Goal: Contribute content: Contribute content

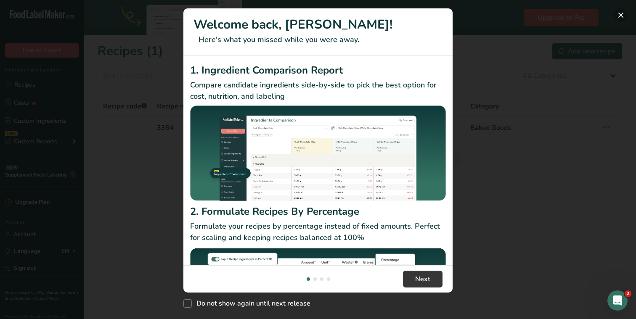
click at [619, 14] on button "New Features" at bounding box center [620, 14] width 13 height 13
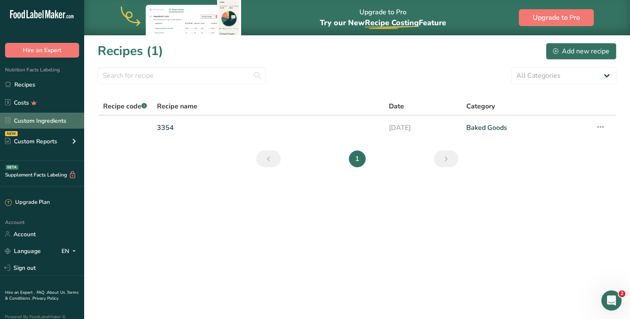
click at [46, 119] on link "Custom Ingredients" at bounding box center [42, 121] width 84 height 16
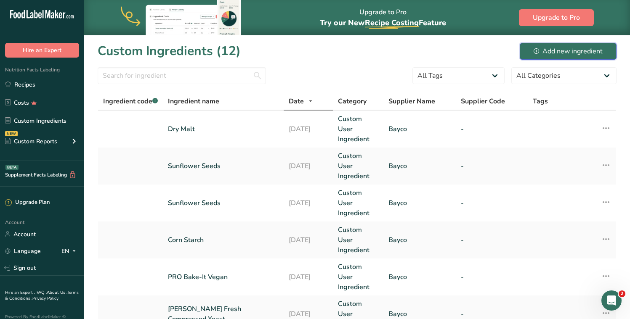
click at [565, 55] on div "Add new ingredient" at bounding box center [567, 51] width 69 height 10
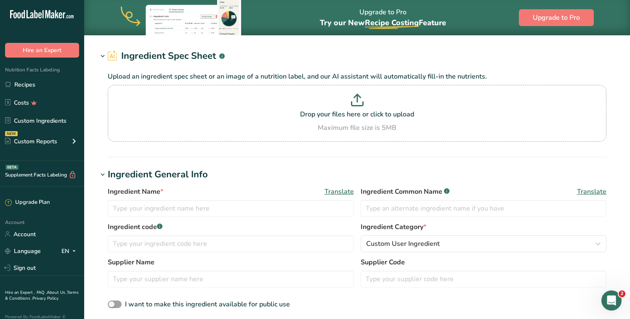
scroll to position [92, 0]
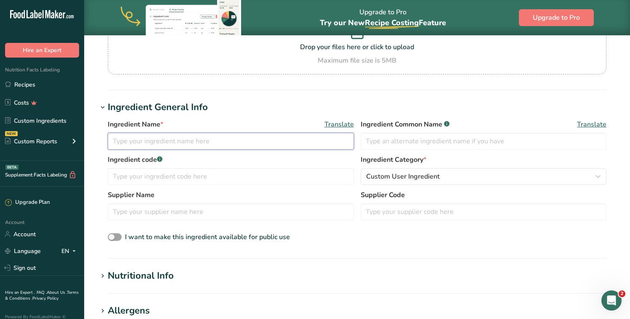
click at [168, 144] on input "text" at bounding box center [231, 141] width 246 height 17
type input "White Chocolate Chips"
click at [164, 212] on input "text" at bounding box center [231, 212] width 246 height 17
type input "Sysco"
click at [102, 274] on icon at bounding box center [103, 276] width 8 height 12
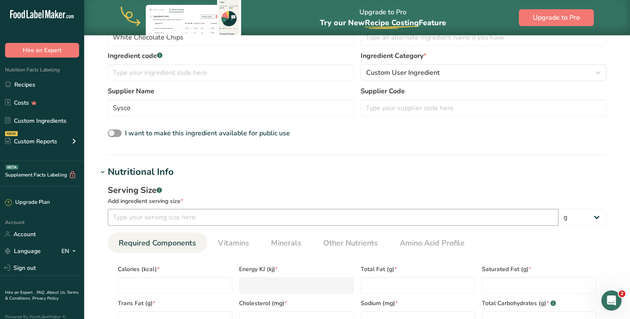
scroll to position [220, 0]
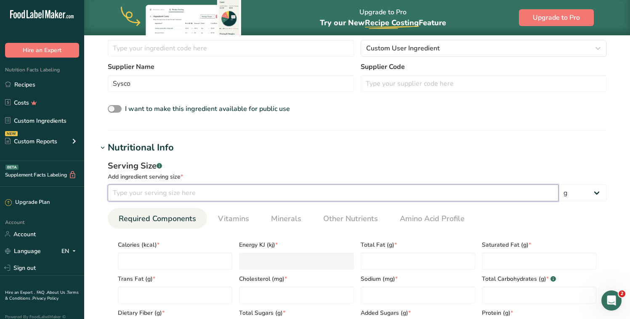
click at [184, 194] on input "number" at bounding box center [333, 193] width 450 height 17
type input "15"
click at [284, 129] on section "Ingredient General Info Ingredient Name * Translate White Chocolate Chips Ingre…" at bounding box center [357, 51] width 518 height 159
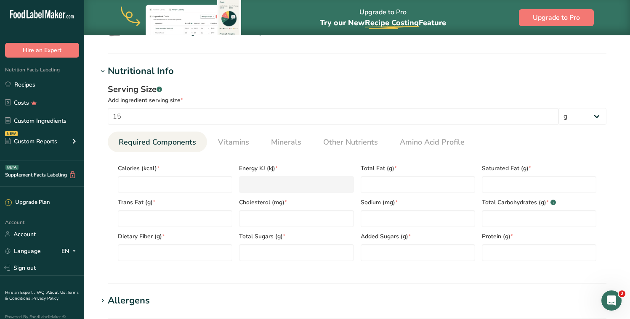
scroll to position [379, 0]
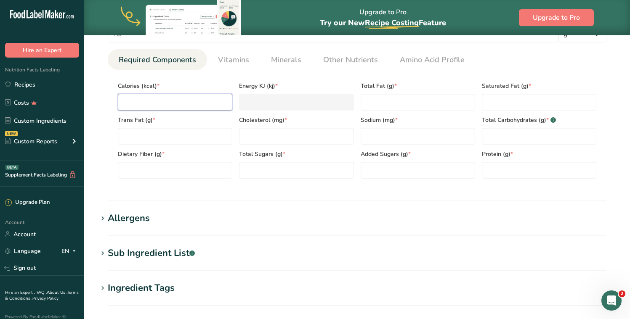
click at [167, 105] on input "number" at bounding box center [175, 102] width 114 height 17
type input "8"
type KJ "33.5"
type input "80"
type KJ "334.7"
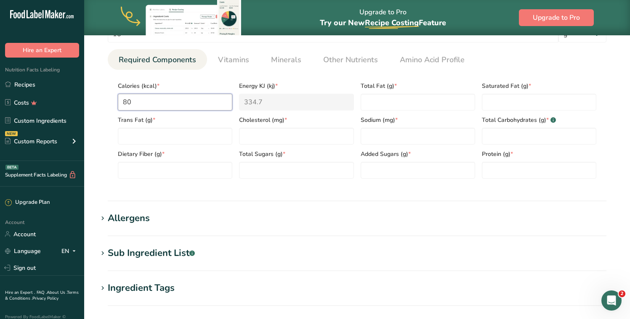
type input "80"
type Fat "4"
type Fat "3.5"
type Fat "0"
type input "0"
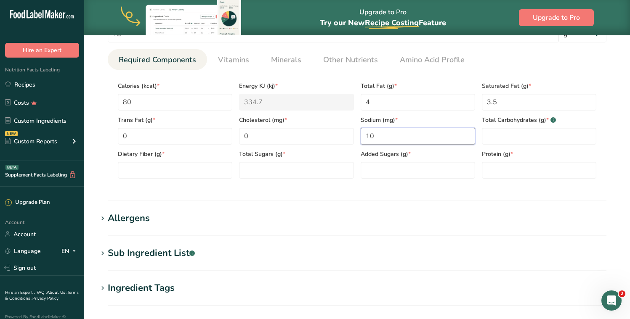
type input "10"
type Carbohydrates "11"
type Fiber "0"
type Sugars "10"
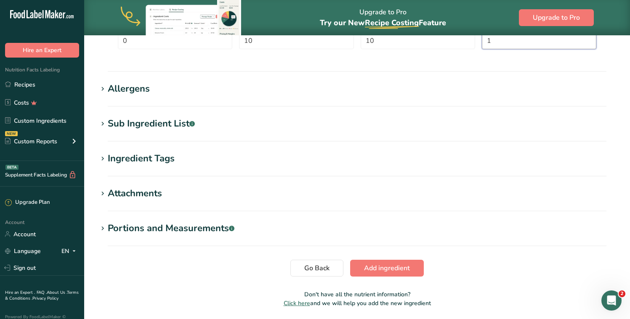
scroll to position [538, 0]
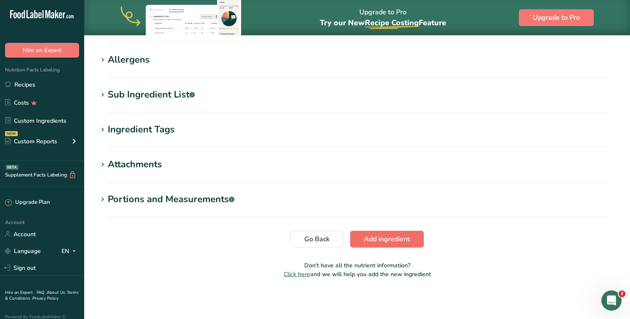
type input "1"
click at [399, 238] on span "Add ingredient" at bounding box center [387, 239] width 46 height 10
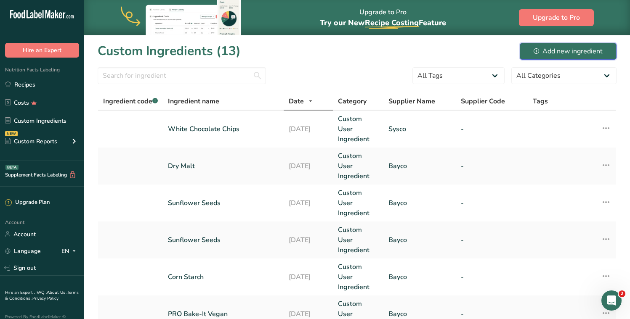
click at [554, 52] on div "Add new ingredient" at bounding box center [567, 51] width 69 height 10
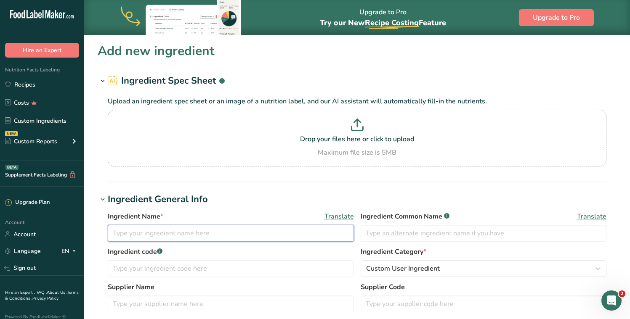
click at [131, 233] on input "text" at bounding box center [231, 233] width 246 height 17
type input "Banana"
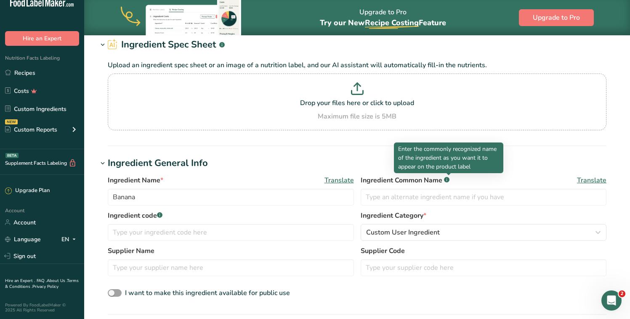
scroll to position [42, 0]
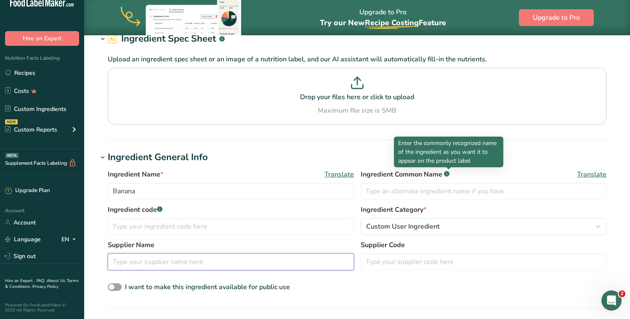
click at [161, 260] on input "text" at bounding box center [231, 262] width 246 height 17
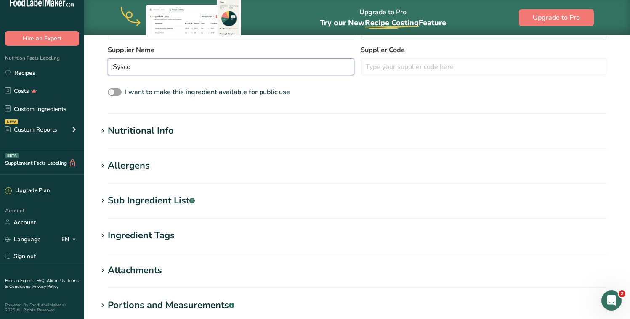
scroll to position [241, 0]
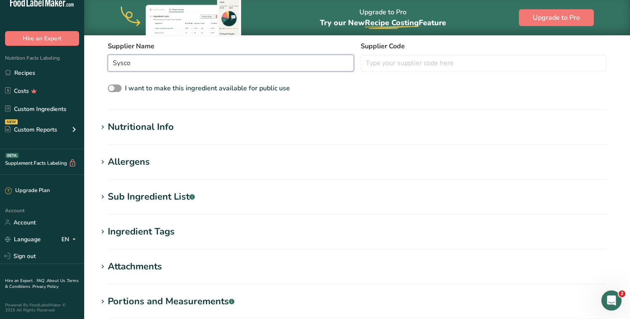
type input "Sysco"
click at [133, 130] on div "Nutritional Info" at bounding box center [141, 127] width 66 height 14
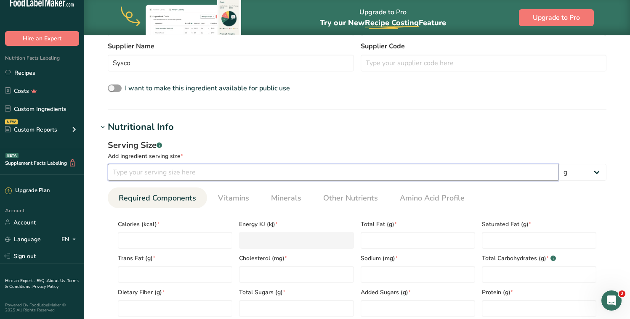
click at [193, 167] on input "number" at bounding box center [333, 172] width 450 height 17
type input "118"
click at [272, 119] on section "Add new ingredient Ingredient Spec Sheet .a-a{fill:#347362;}.b-a{fill:#fff;} Up…" at bounding box center [356, 191] width 545 height 795
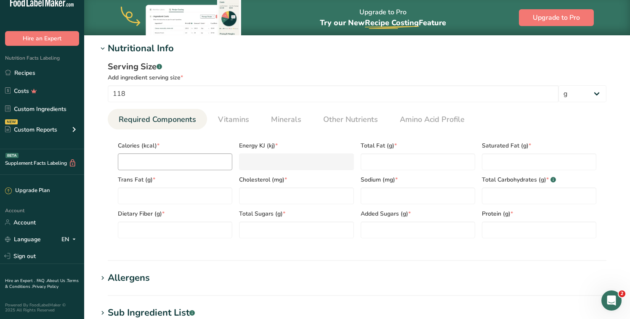
scroll to position [344, 0]
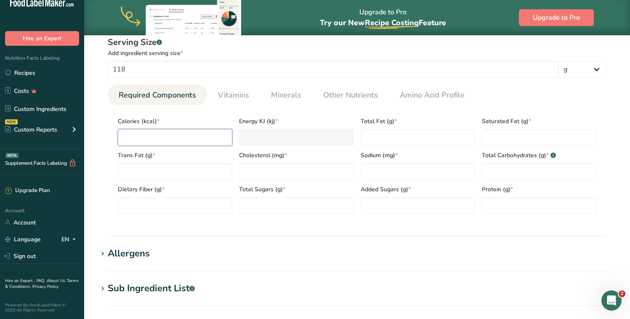
click at [154, 133] on input "number" at bounding box center [175, 137] width 114 height 17
type input "1"
type KJ "4.2"
type input "10"
type KJ "41.8"
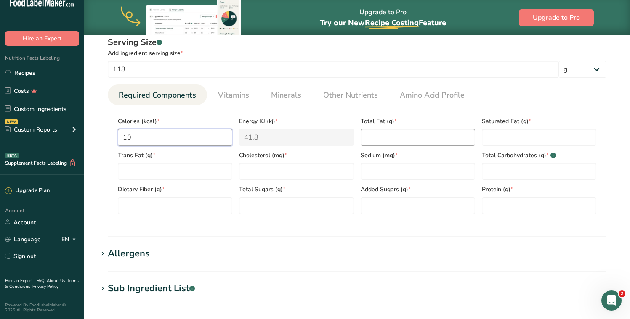
type input "100"
type KJ "418.4"
type input "100"
type Fat "0"
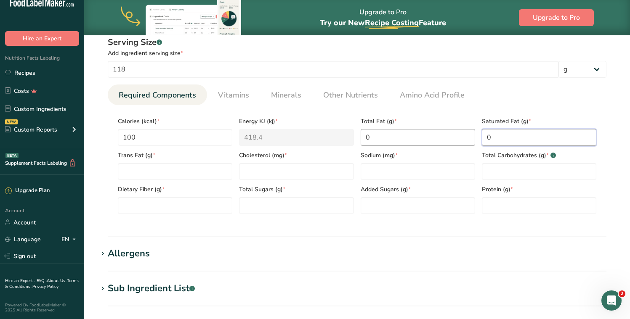
type Fat "0"
type input "0"
type Carbohydrates "27"
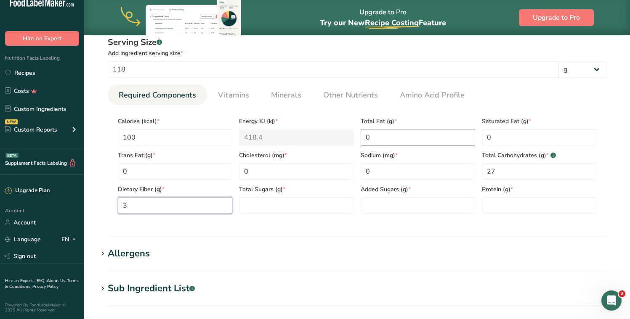
type Fiber "3"
type Sugars "0"
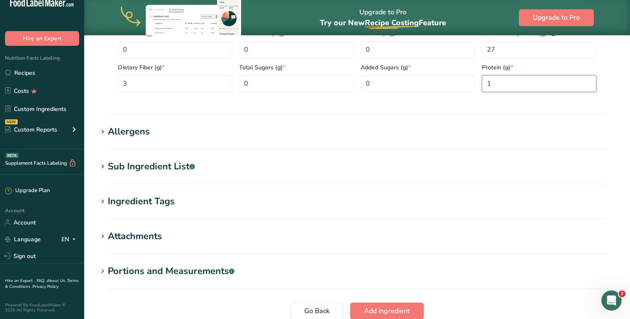
scroll to position [538, 0]
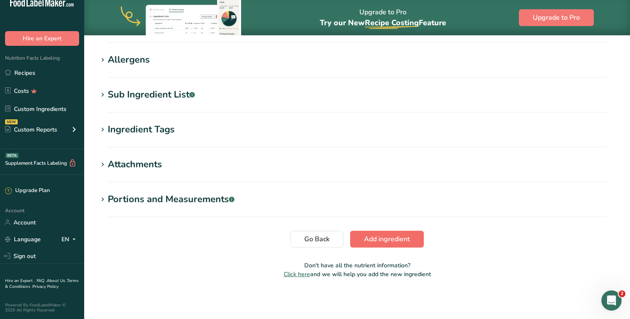
type input "1"
click at [394, 241] on span "Add ingredient" at bounding box center [387, 239] width 46 height 10
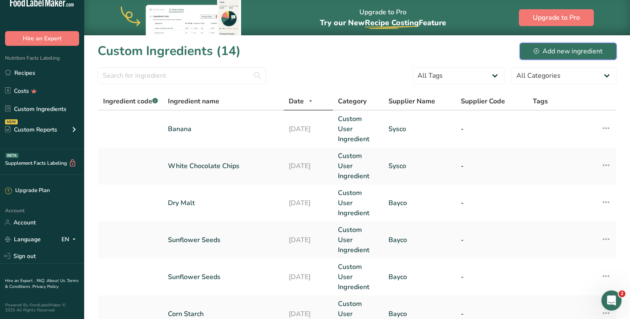
click at [553, 52] on div "Add new ingredient" at bounding box center [567, 51] width 69 height 10
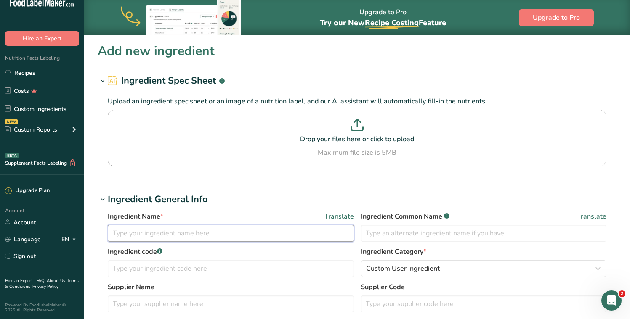
click at [153, 237] on input "text" at bounding box center [231, 233] width 246 height 17
type input "Sour Cream"
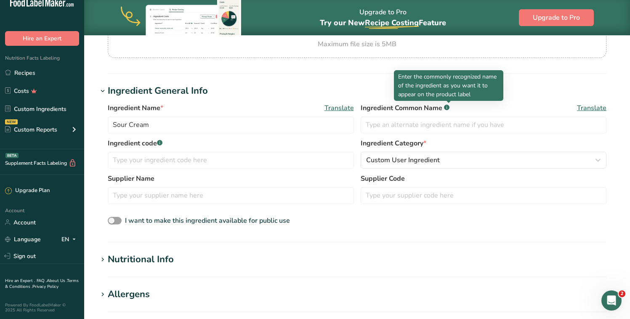
scroll to position [204, 0]
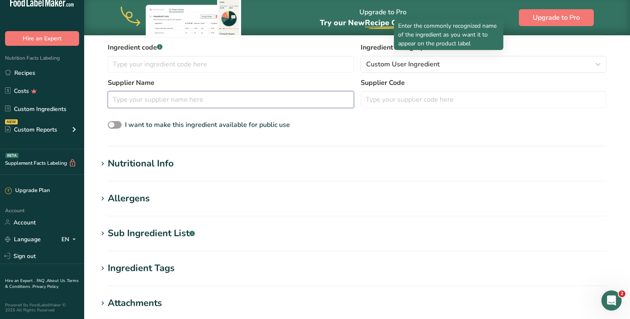
click at [161, 95] on input "text" at bounding box center [231, 99] width 246 height 17
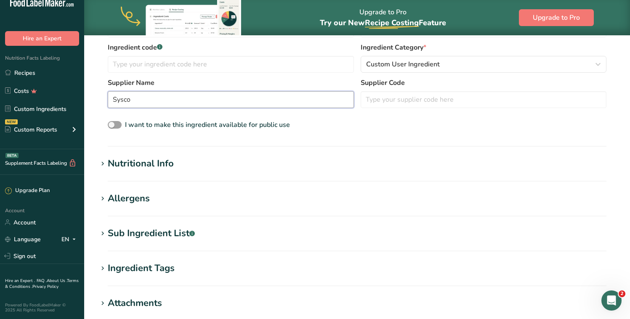
type input "Sysco"
click at [135, 168] on div "Nutritional Info" at bounding box center [141, 164] width 66 height 14
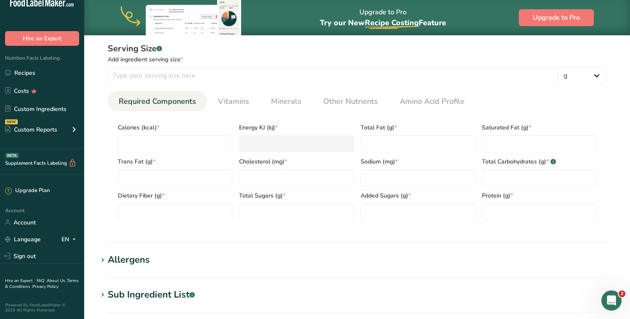
scroll to position [339, 0]
click at [205, 74] on input "number" at bounding box center [333, 74] width 450 height 17
type input "30"
